Goal: Check status: Check status

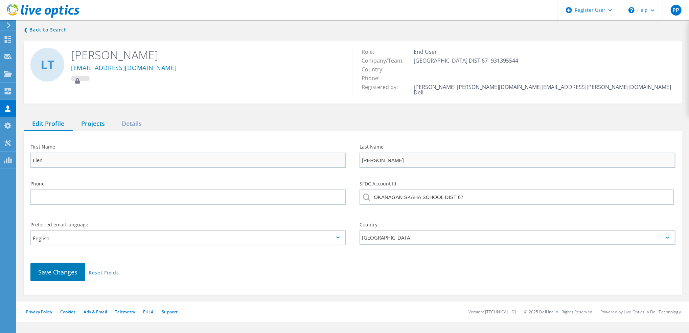
click at [91, 119] on div "Projects" at bounding box center [93, 124] width 41 height 14
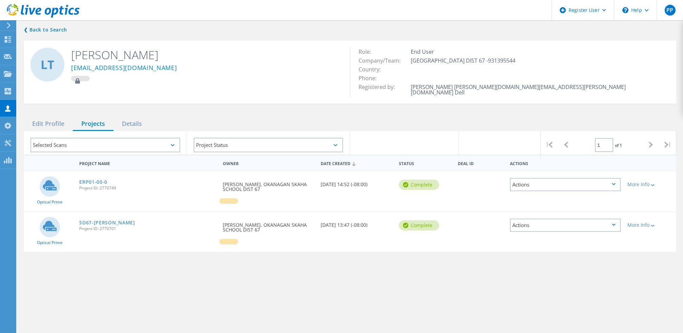
click at [301, 181] on div "Requested By [PERSON_NAME], OKANAGAN SKAHA SCHOOL DIST 67" at bounding box center [268, 184] width 98 height 27
click at [85, 180] on link "ERP01-00-0" at bounding box center [93, 182] width 28 height 5
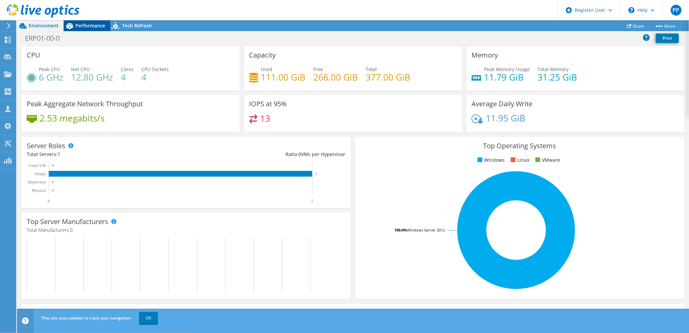
click at [80, 25] on span "Performance" at bounding box center [90, 25] width 30 height 6
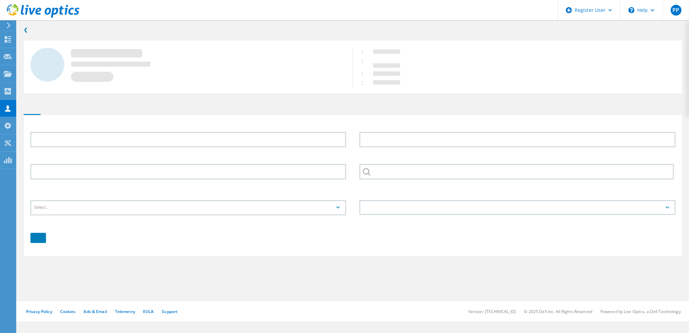
type input "Lien"
type input "Trinh"
type input "OKANAGAN SKAHA SCHOOL DIST 67"
type input "English"
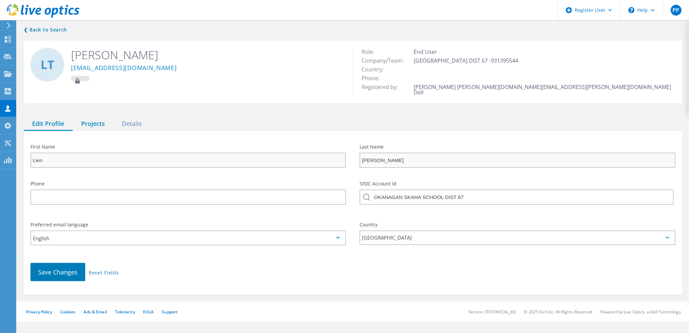
click at [91, 119] on div "Projects" at bounding box center [93, 124] width 41 height 14
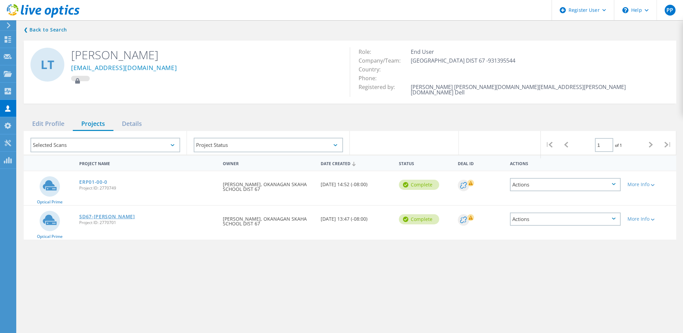
click at [89, 214] on link "SD67-[PERSON_NAME]" at bounding box center [107, 216] width 56 height 5
